Goal: Task Accomplishment & Management: Manage account settings

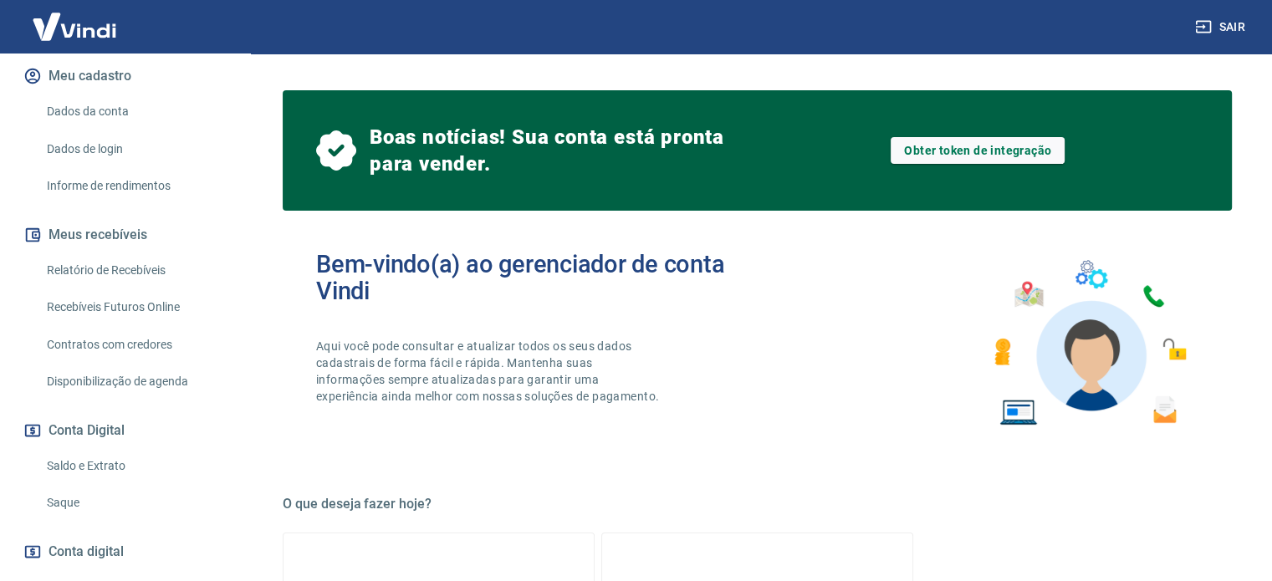
scroll to position [308, 0]
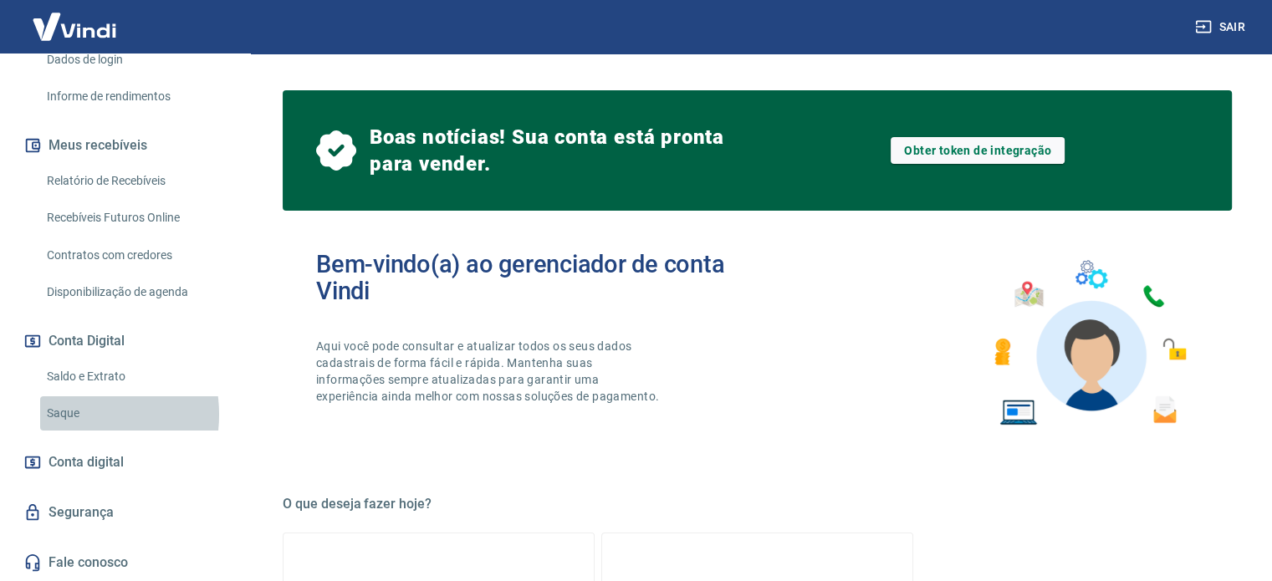
click at [69, 416] on link "Saque" at bounding box center [135, 414] width 190 height 34
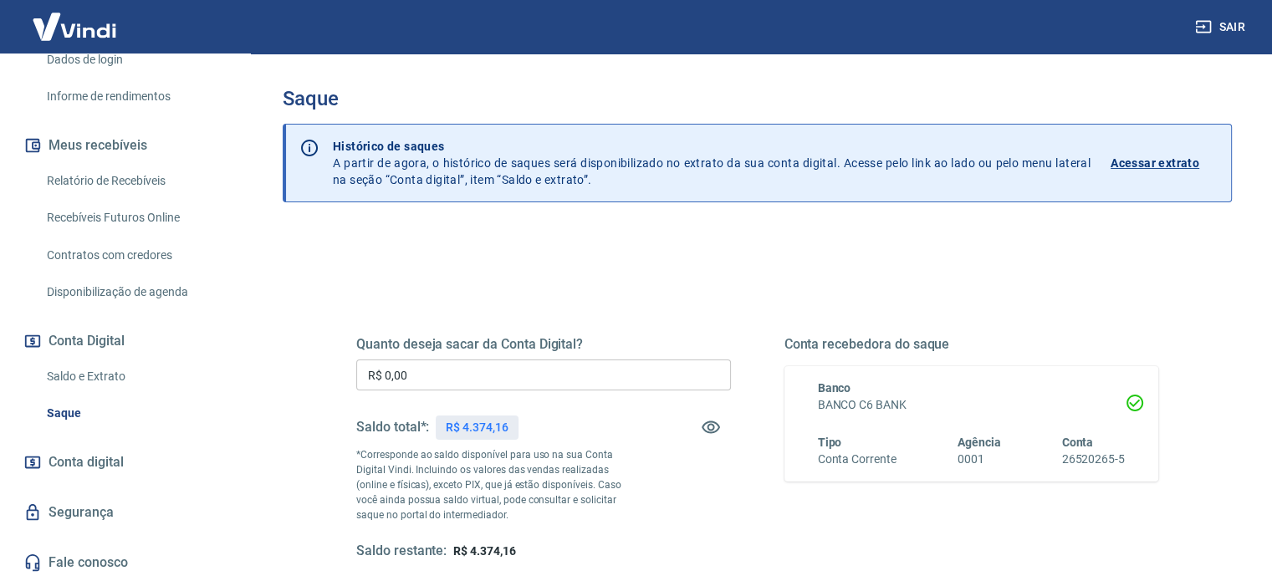
click at [435, 376] on input "R$ 0,00" at bounding box center [543, 375] width 375 height 31
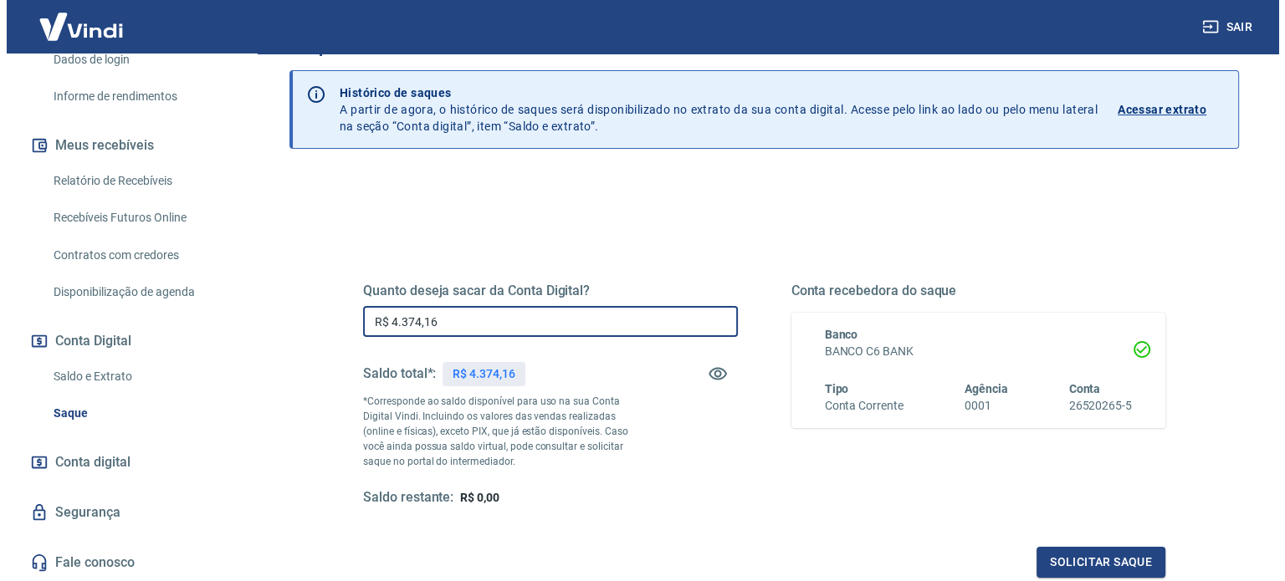
scroll to position [167, 0]
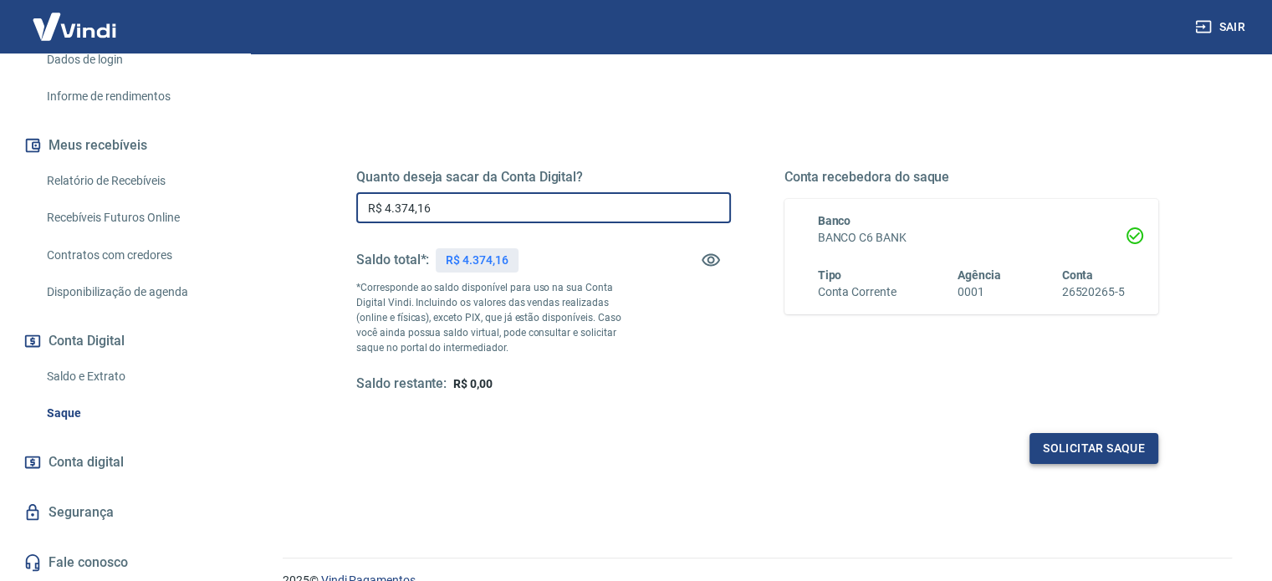
type input "R$ 4.374,16"
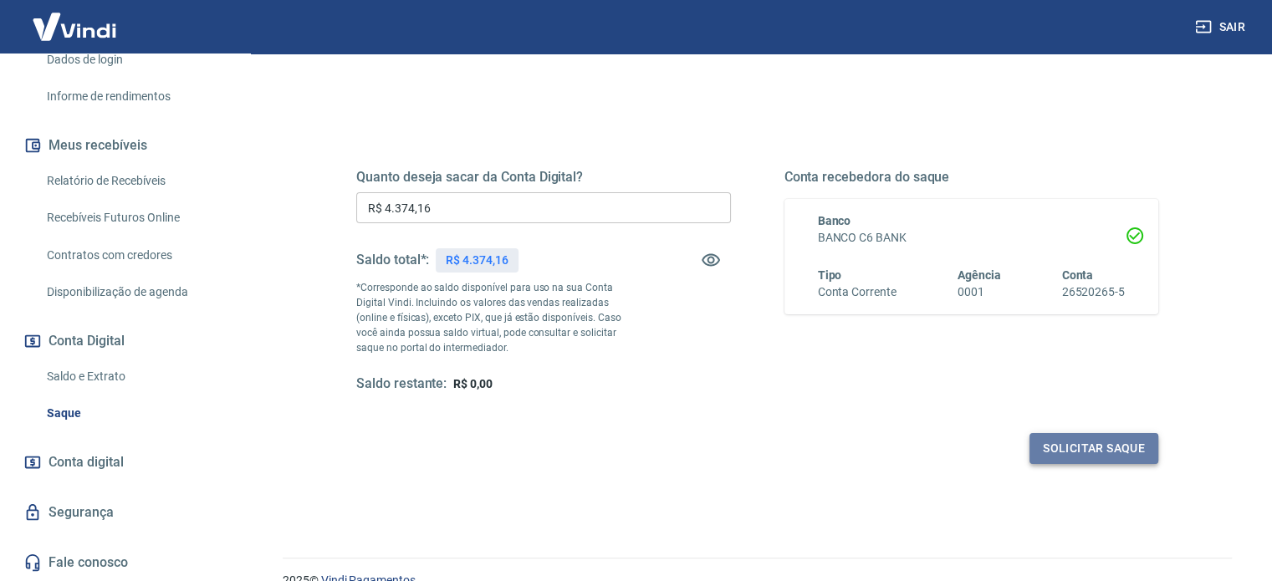
click at [1078, 446] on button "Solicitar saque" at bounding box center [1094, 448] width 129 height 31
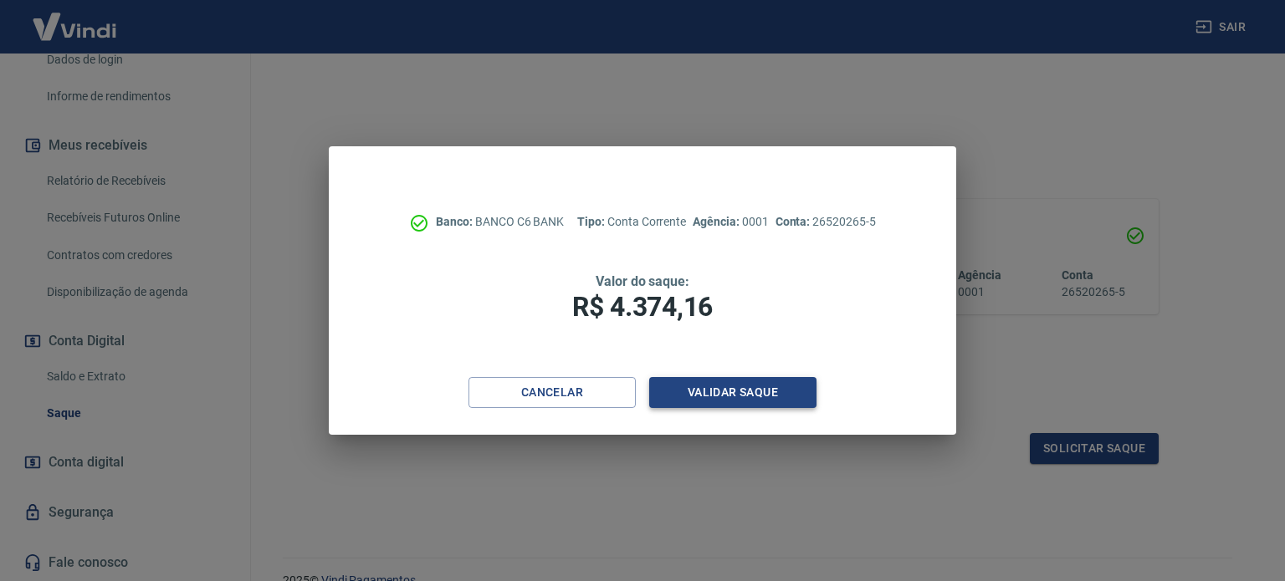
click at [713, 393] on button "Validar saque" at bounding box center [732, 392] width 167 height 31
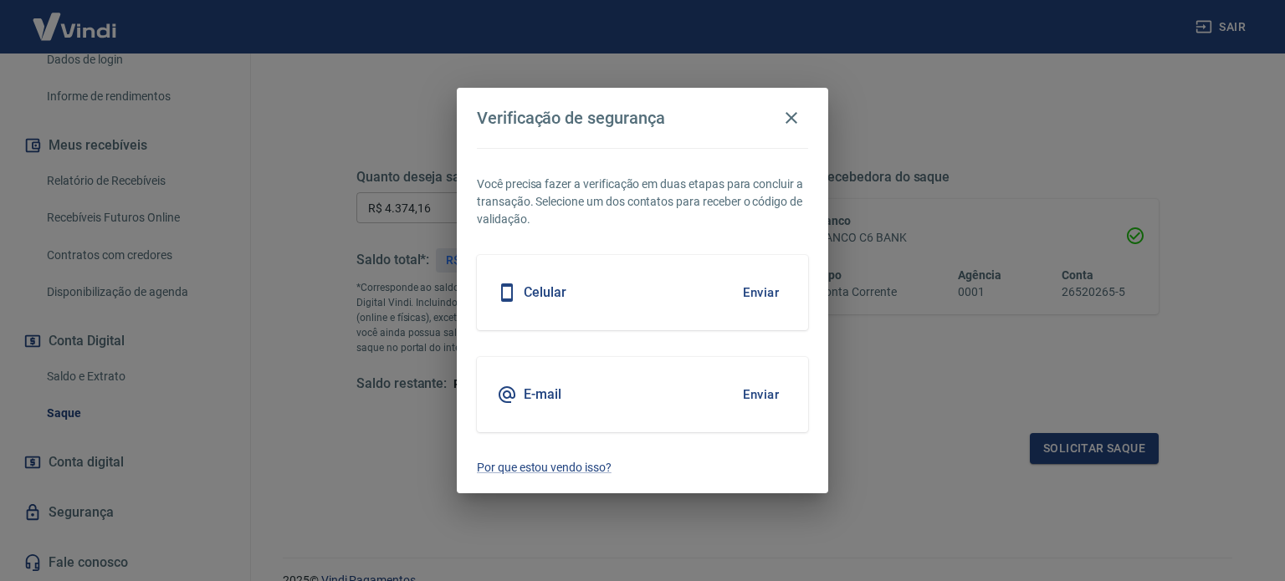
click at [762, 289] on button "Enviar" at bounding box center [761, 292] width 54 height 35
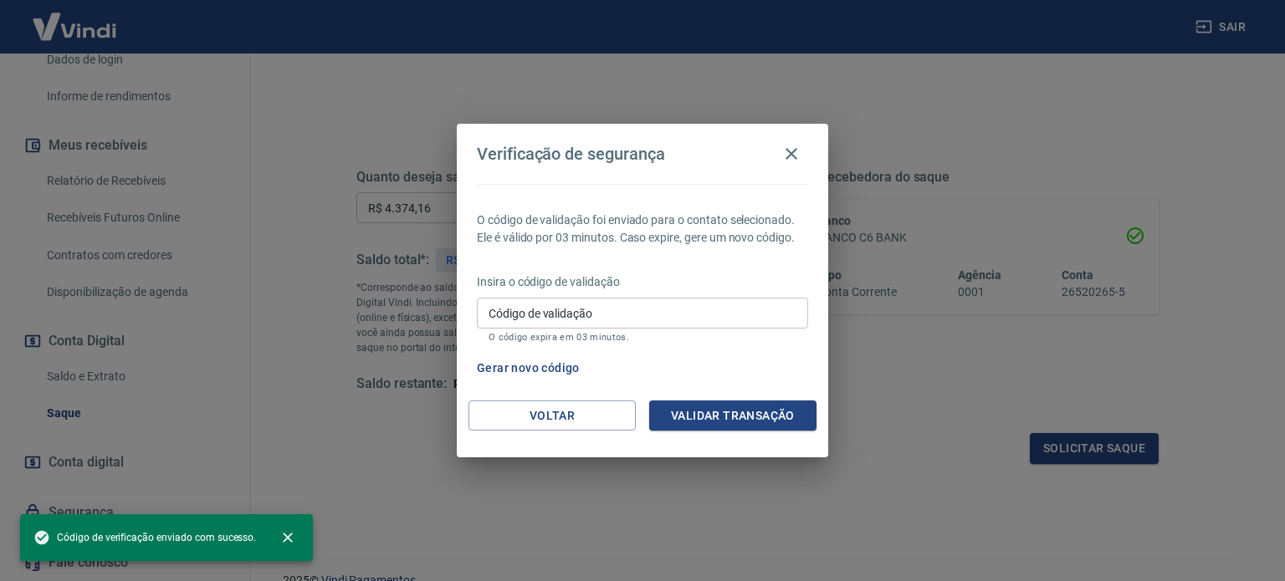
click at [566, 324] on input "Código de validação" at bounding box center [642, 313] width 331 height 31
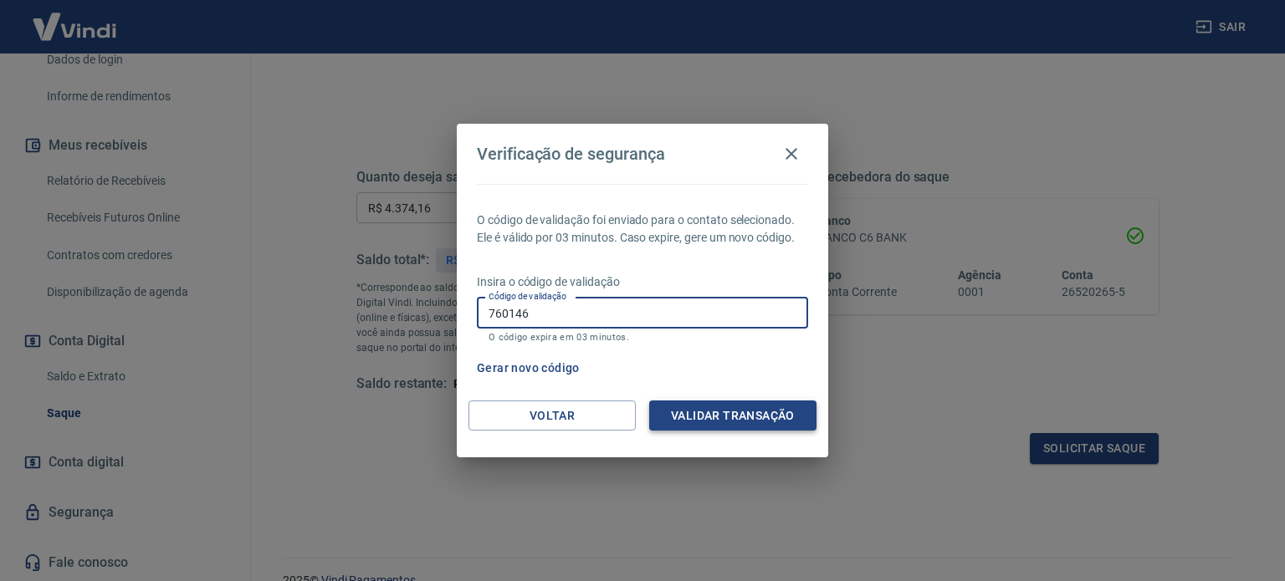
type input "760146"
click at [739, 417] on button "Validar transação" at bounding box center [732, 416] width 167 height 31
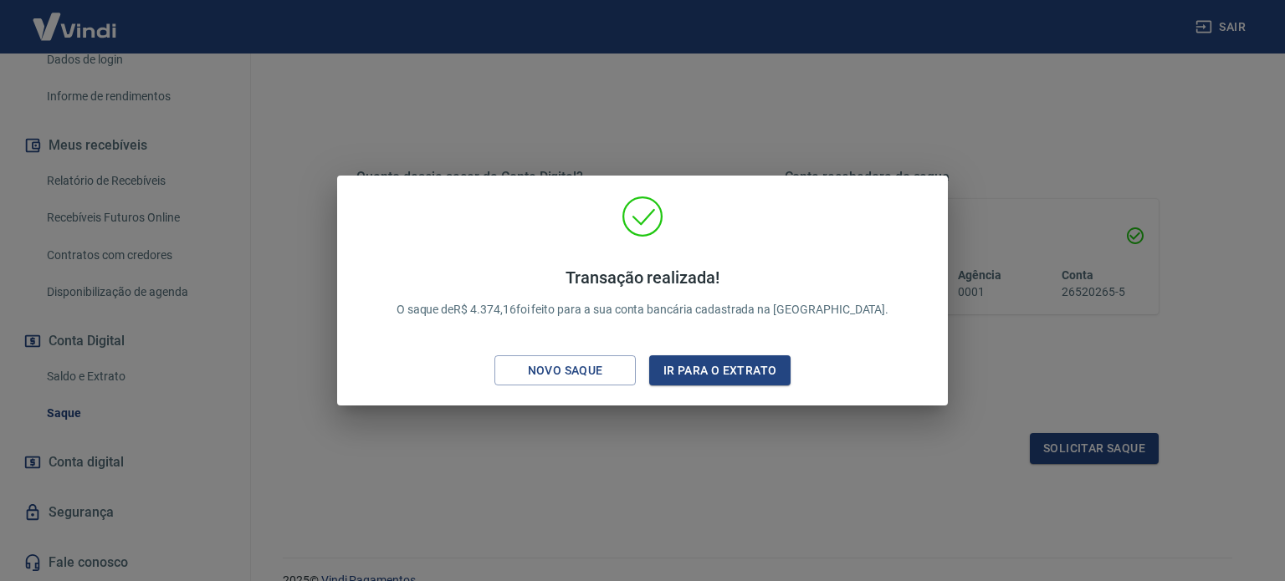
click at [917, 445] on div "Transação realizada! O saque de R$ 4.374,16 foi feito para a sua conta bancária…" at bounding box center [642, 290] width 1285 height 581
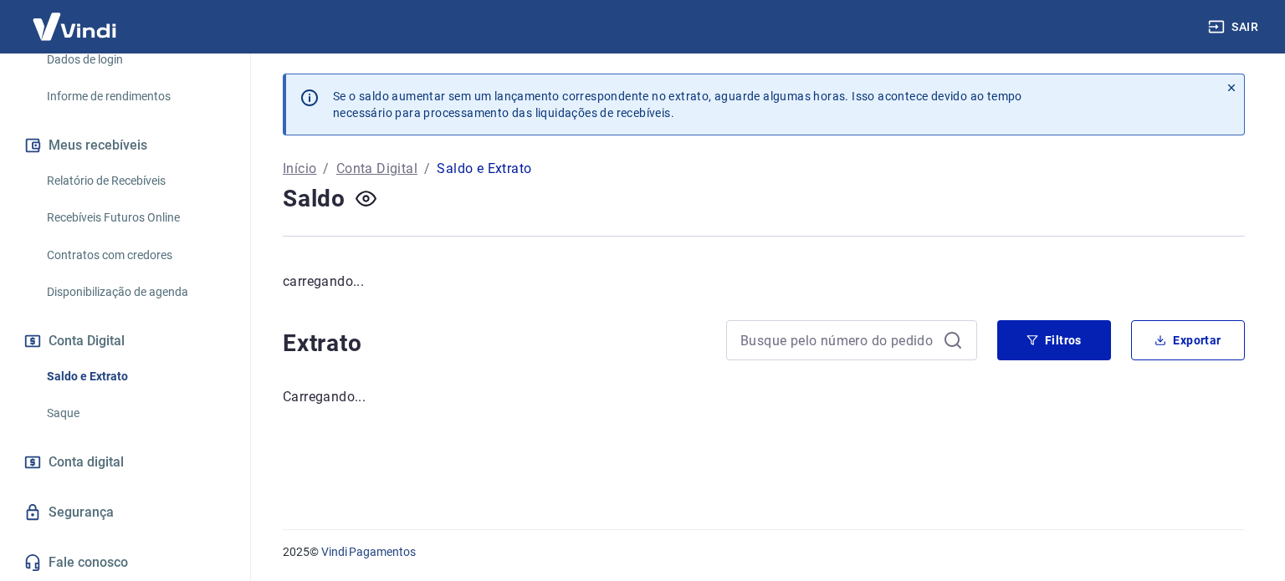
click at [156, 220] on link "Recebíveis Futuros Online" at bounding box center [135, 218] width 190 height 34
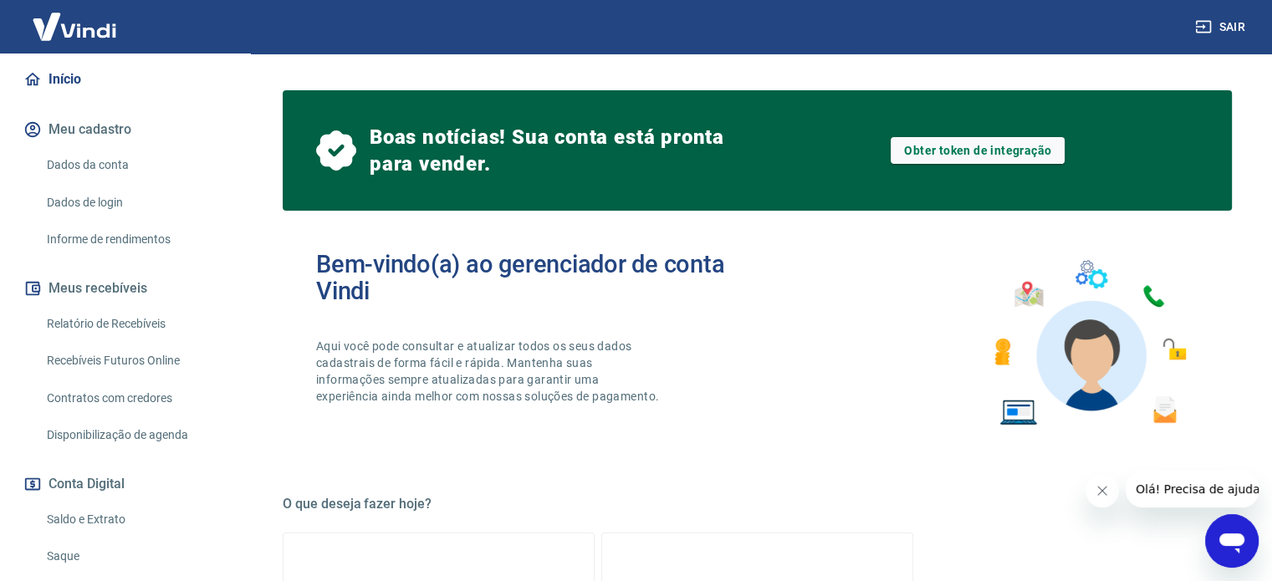
scroll to position [167, 0]
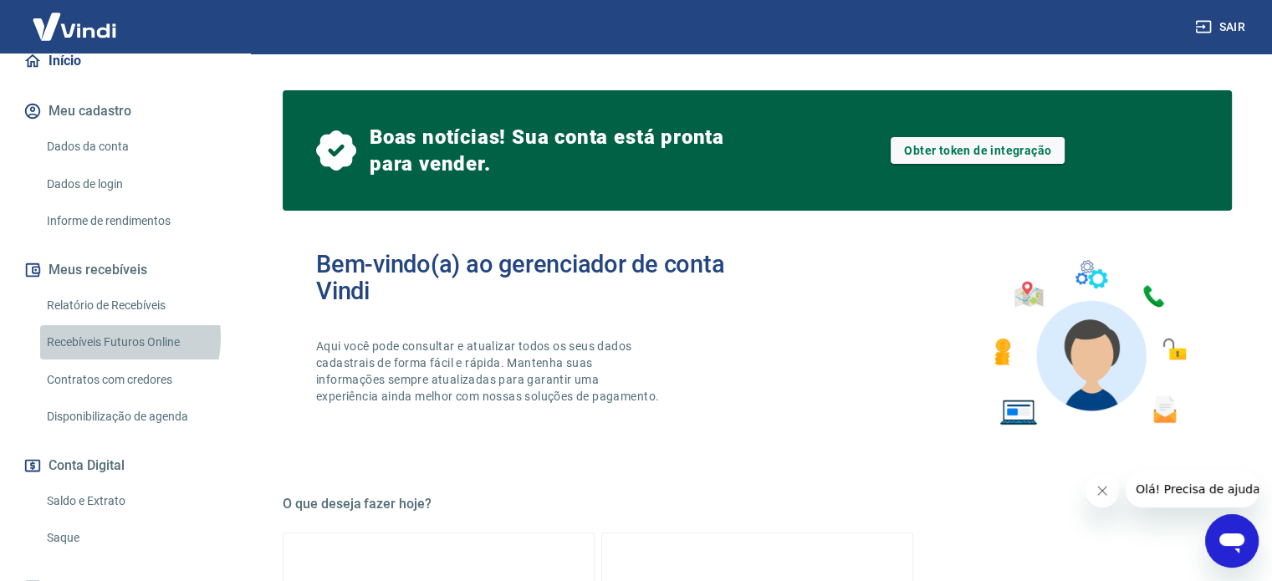
click at [107, 356] on link "Recebíveis Futuros Online" at bounding box center [135, 342] width 190 height 34
